Goal: Check status

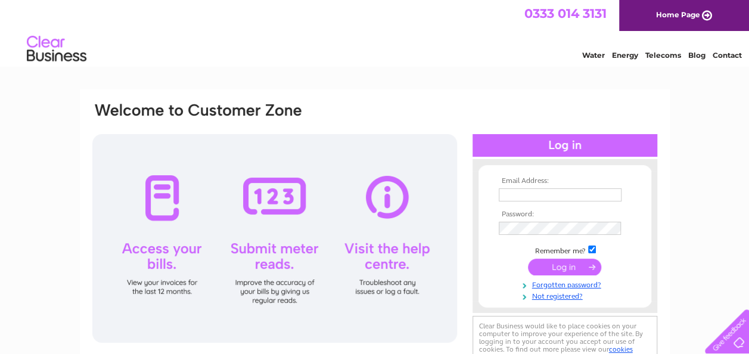
type input "accounts@havenbank.co.uk"
click at [558, 264] on input "submit" at bounding box center [564, 267] width 73 height 17
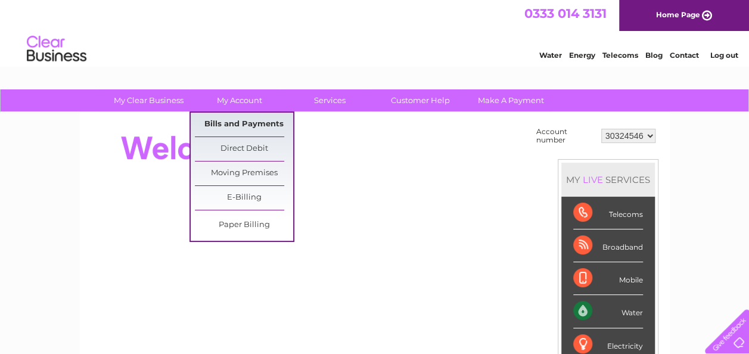
click at [237, 117] on link "Bills and Payments" at bounding box center [244, 125] width 98 height 24
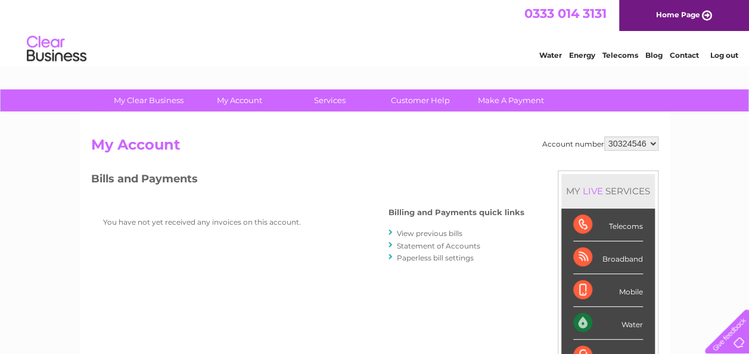
click at [651, 145] on select "30324546 30324581" at bounding box center [631, 143] width 54 height 14
select select "30324581"
click at [604, 136] on select "30324546 30324581" at bounding box center [631, 143] width 54 height 14
click at [238, 139] on h2 "My Account" at bounding box center [374, 147] width 567 height 23
